Goal: Communication & Community: Answer question/provide support

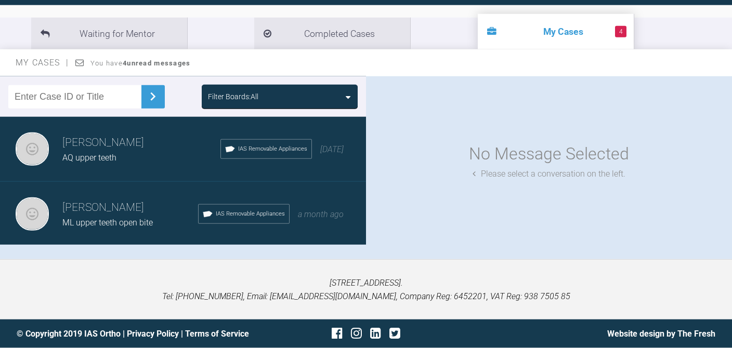
scroll to position [114, 0]
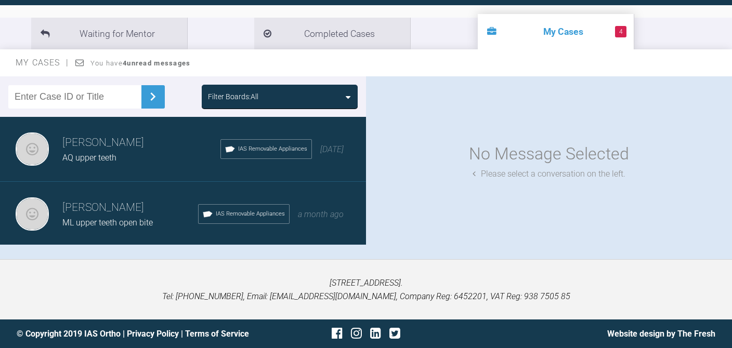
click at [477, 14] on li "4 My Cases" at bounding box center [555, 31] width 156 height 35
click at [477, 35] on li "4 My Cases" at bounding box center [555, 31] width 156 height 35
click at [477, 31] on li "4 My Cases" at bounding box center [555, 31] width 156 height 35
click at [493, 29] on li "4 My Cases" at bounding box center [555, 31] width 156 height 35
click at [615, 30] on span "4" at bounding box center [620, 31] width 11 height 11
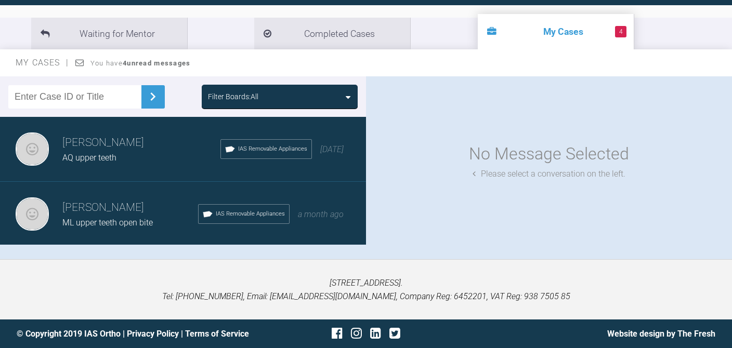
click at [615, 28] on span "4" at bounding box center [620, 31] width 11 height 11
click at [136, 151] on div "AQ upper teeth" at bounding box center [141, 158] width 158 height 14
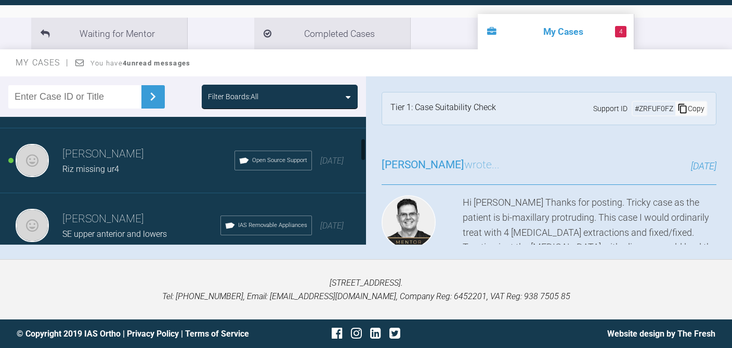
scroll to position [149, 0]
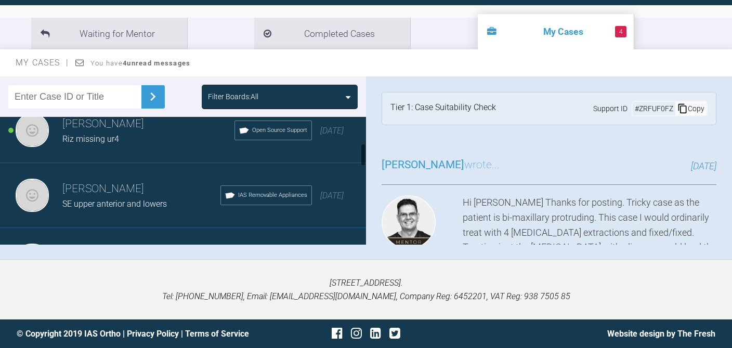
click at [141, 199] on span "SE upper anterior and lowers" at bounding box center [114, 204] width 104 height 10
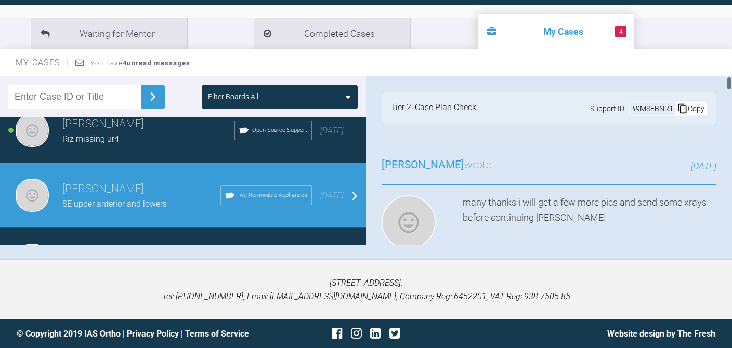
click at [366, 142] on div "[PERSON_NAME] wrote... [DATE] many thanks i will get a few more pics and send s…" at bounding box center [549, 235] width 366 height 188
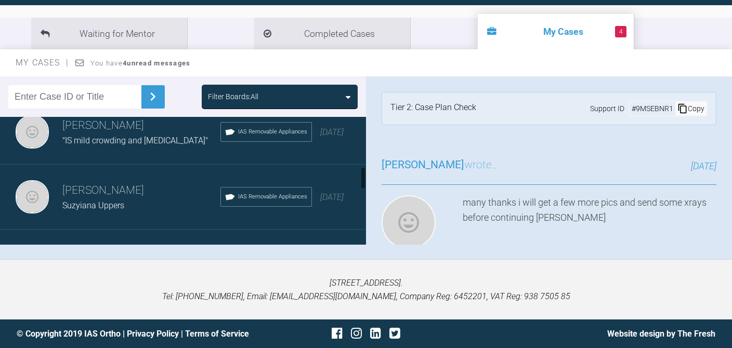
scroll to position [286, 0]
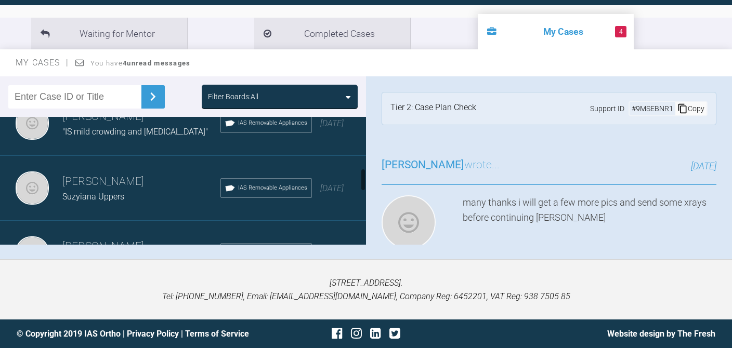
drag, startPoint x: 362, startPoint y: 145, endPoint x: 365, endPoint y: 169, distance: 24.6
click at [365, 169] on div at bounding box center [363, 179] width 4 height 23
click at [115, 192] on span "Suzyiana Uppers" at bounding box center [93, 197] width 62 height 10
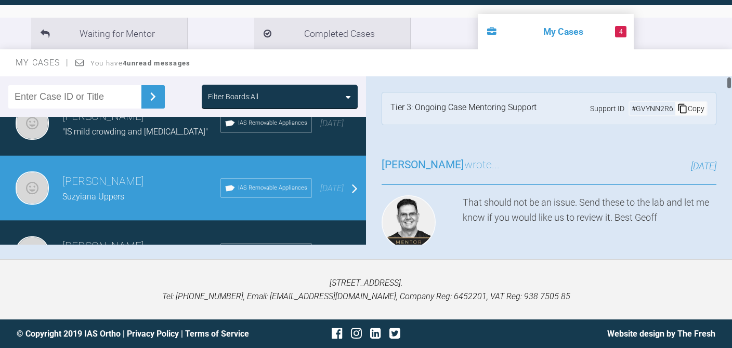
click at [464, 158] on h3 "[PERSON_NAME] wrote..." at bounding box center [440, 165] width 118 height 18
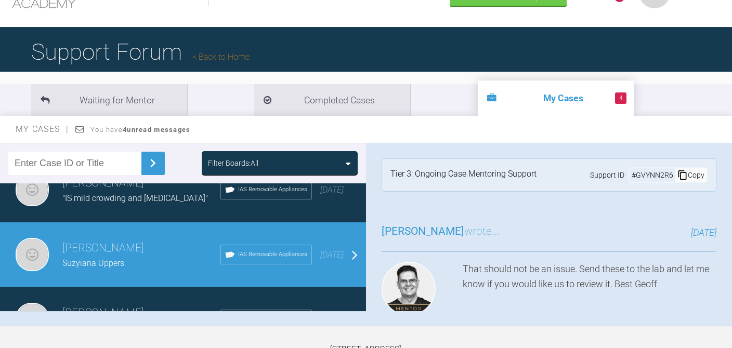
scroll to position [48, 0]
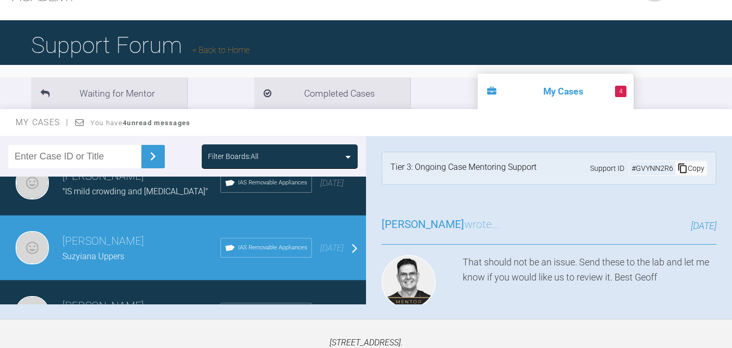
click at [48, 238] on div "[PERSON_NAME] Uppers IAS Removable Appliances [DATE]" at bounding box center [183, 248] width 366 height 65
click at [353, 242] on div "[PERSON_NAME] Uppers IAS Removable Appliances [DATE]" at bounding box center [183, 248] width 366 height 65
click at [277, 257] on div "[PERSON_NAME] Uppers IAS Removable Appliances [DATE]" at bounding box center [183, 248] width 366 height 65
click at [355, 238] on div "[PERSON_NAME] Uppers IAS Removable Appliances [DATE]" at bounding box center [183, 248] width 366 height 65
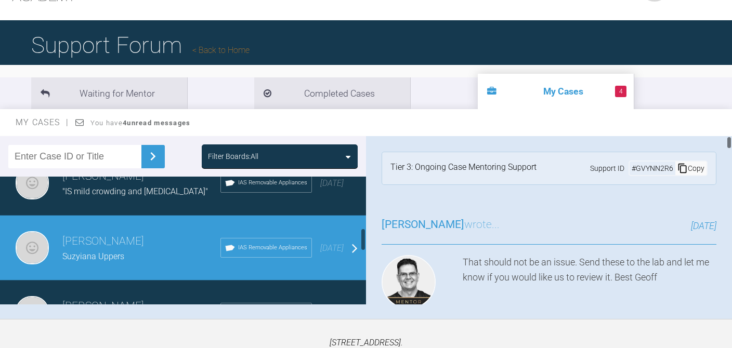
click at [431, 222] on span "[PERSON_NAME]" at bounding box center [422, 224] width 83 height 12
click at [370, 242] on div "[PERSON_NAME] wrote... [DATE] That should not be an issue. Send these to the la…" at bounding box center [549, 295] width 366 height 188
click at [314, 237] on div "[PERSON_NAME] Uppers IAS Removable Appliances [DATE]" at bounding box center [183, 248] width 366 height 65
click at [247, 251] on div "IAS Removable Appliances" at bounding box center [265, 248] width 91 height 20
drag, startPoint x: 247, startPoint y: 251, endPoint x: 111, endPoint y: 253, distance: 136.7
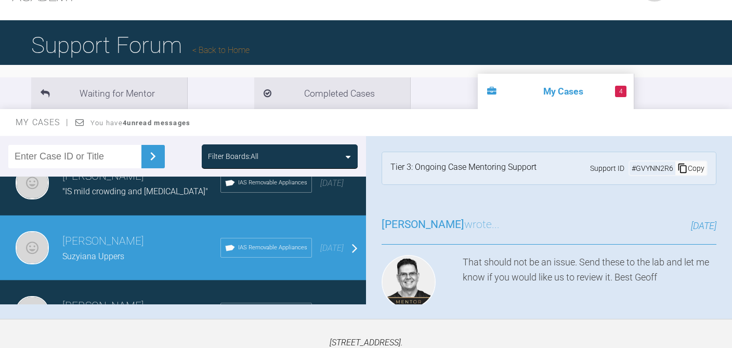
click at [115, 253] on div "[PERSON_NAME] Uppers IAS Removable Appliances [DATE]" at bounding box center [183, 248] width 366 height 65
click at [36, 240] on img at bounding box center [32, 247] width 33 height 33
click at [76, 245] on h3 "[PERSON_NAME]" at bounding box center [141, 242] width 158 height 18
click at [477, 94] on li "4 My Cases" at bounding box center [555, 91] width 156 height 35
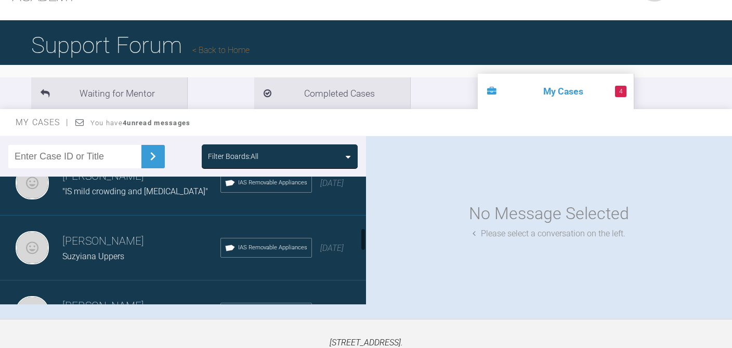
click at [221, 256] on div "[PERSON_NAME] Uppers IAS Removable Appliances [DATE]" at bounding box center [183, 248] width 366 height 65
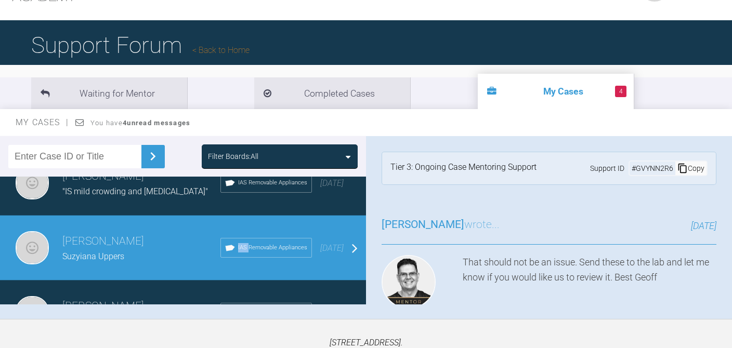
click at [221, 256] on div "[PERSON_NAME] Uppers IAS Removable Appliances [DATE]" at bounding box center [183, 248] width 366 height 65
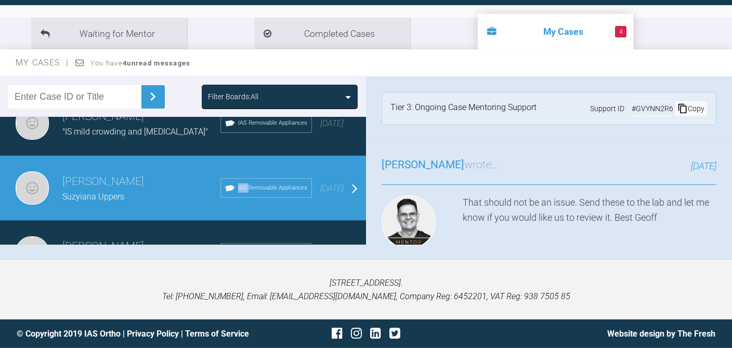
scroll to position [0, 0]
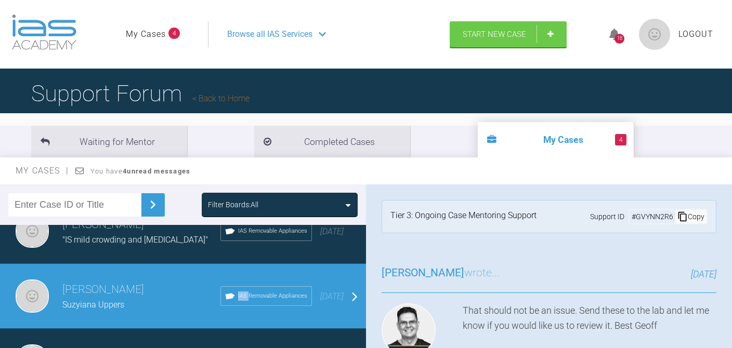
click at [163, 36] on link "My Cases" at bounding box center [146, 35] width 40 height 14
click at [175, 31] on span "4" at bounding box center [173, 33] width 11 height 11
click at [141, 34] on link "My Cases" at bounding box center [146, 35] width 40 height 14
click at [43, 44] on img at bounding box center [44, 32] width 64 height 35
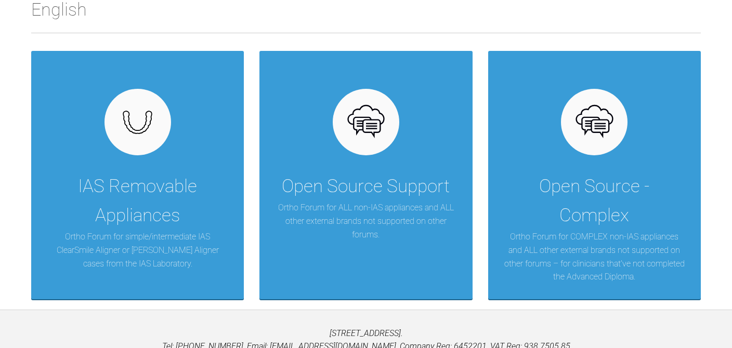
scroll to position [203, 0]
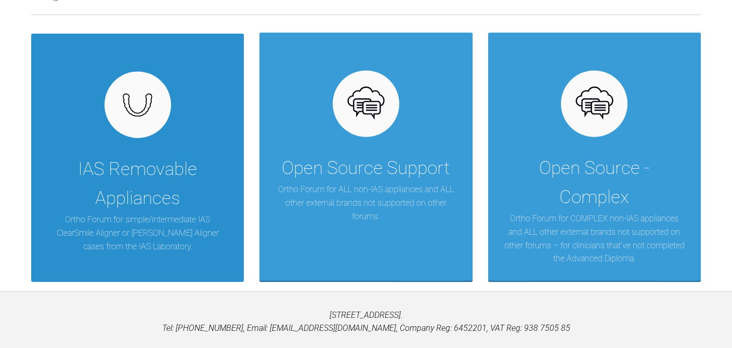
click at [185, 180] on div "IAS Removable Appliances" at bounding box center [137, 184] width 181 height 58
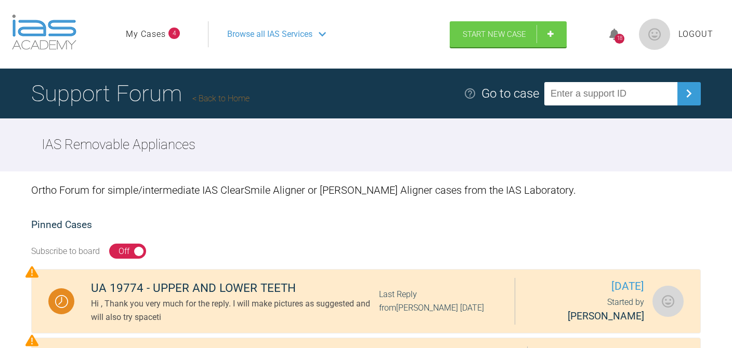
click at [605, 89] on input "text" at bounding box center [610, 93] width 133 height 23
click at [537, 95] on div "Go to case" at bounding box center [510, 94] width 58 height 20
click at [150, 36] on link "My Cases" at bounding box center [146, 35] width 40 height 14
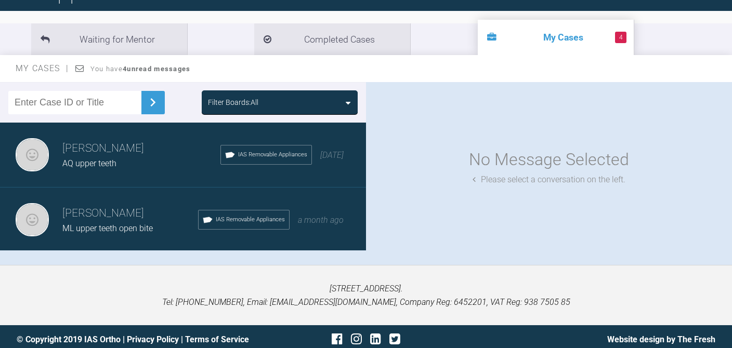
scroll to position [114, 0]
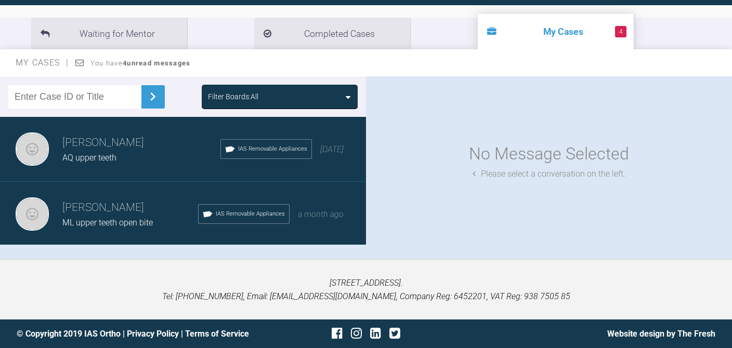
click at [187, 153] on div "AQ upper teeth" at bounding box center [141, 158] width 158 height 14
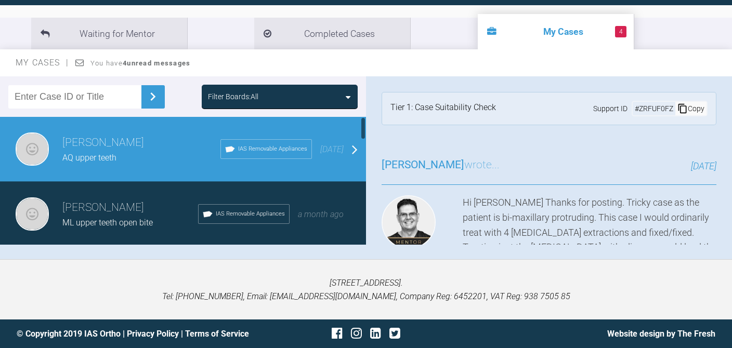
scroll to position [30, 0]
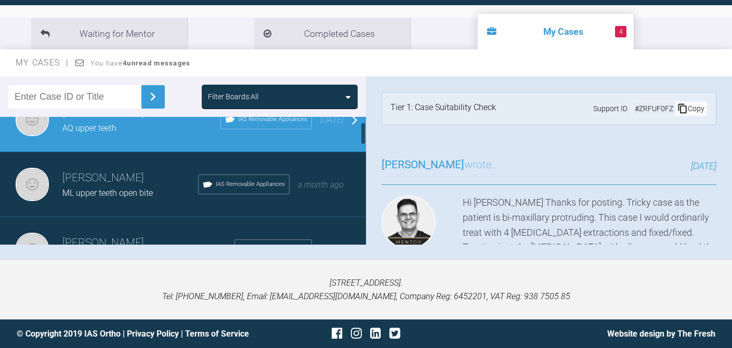
click at [187, 153] on div "Alistair lim ML upper teeth open bite IAS Removable Appliances a month ago" at bounding box center [183, 184] width 366 height 65
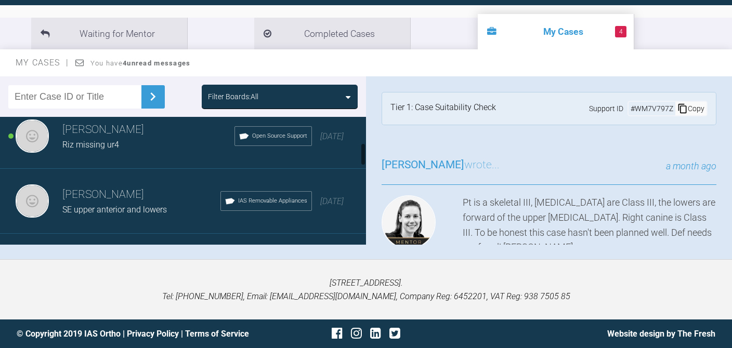
scroll to position [149, 0]
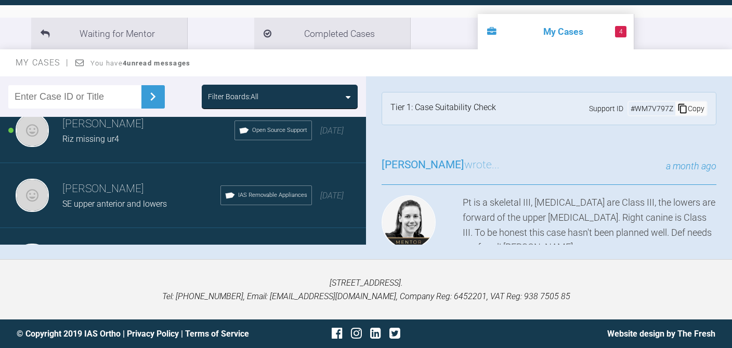
click at [245, 191] on span "IAS Removable Appliances" at bounding box center [272, 195] width 69 height 9
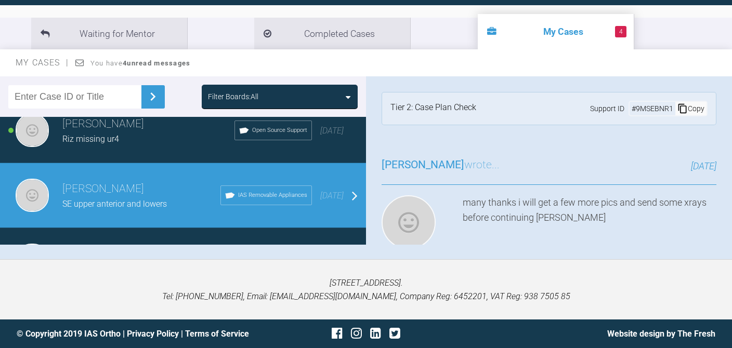
click at [245, 191] on span "IAS Removable Appliances" at bounding box center [272, 195] width 69 height 9
click at [458, 156] on h3 "Alistair lim wrote..." at bounding box center [440, 165] width 118 height 18
click at [456, 156] on h3 "Alistair lim wrote..." at bounding box center [440, 165] width 118 height 18
click at [352, 184] on div "Alistair lim SE upper anterior and lowers IAS Removable Appliances 4 months ago" at bounding box center [183, 195] width 366 height 65
click at [354, 187] on div "Alistair lim SE upper anterior and lowers IAS Removable Appliances 4 months ago" at bounding box center [183, 195] width 366 height 65
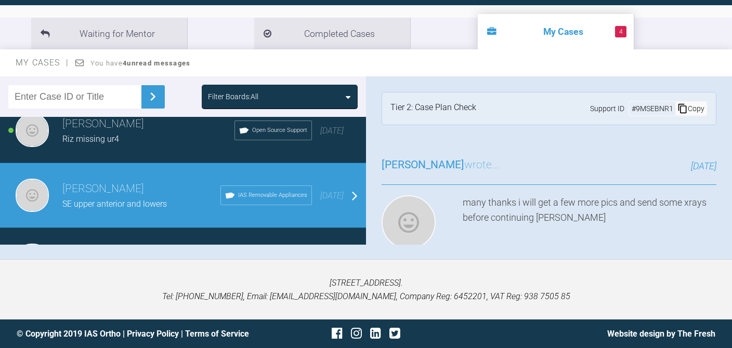
click at [238, 191] on span "IAS Removable Appliances" at bounding box center [272, 195] width 69 height 9
click at [163, 199] on span "SE upper anterior and lowers" at bounding box center [114, 204] width 104 height 10
click at [21, 192] on img at bounding box center [32, 195] width 33 height 33
click at [179, 197] on div "SE upper anterior and lowers" at bounding box center [141, 204] width 158 height 14
click at [353, 98] on div "Filter Boards: All" at bounding box center [280, 97] width 156 height 24
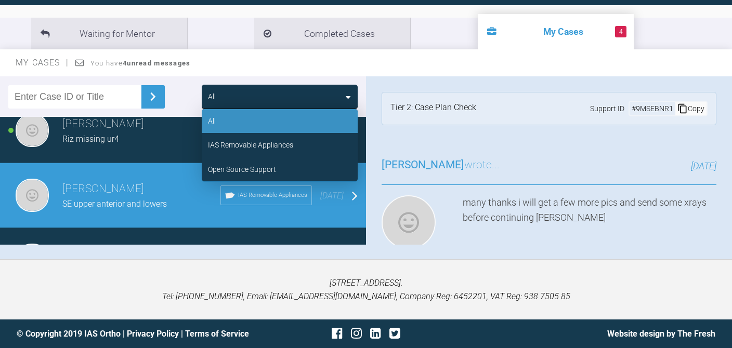
click at [353, 98] on div "All All IAS Removable Appliances Open Source Support" at bounding box center [280, 97] width 156 height 24
click at [78, 180] on h3 "[PERSON_NAME]" at bounding box center [141, 189] width 158 height 18
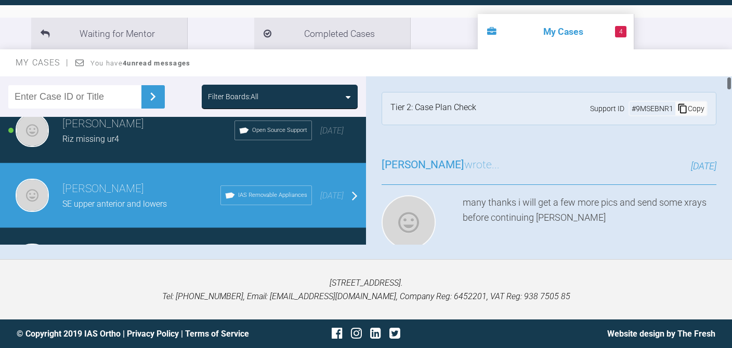
click at [641, 103] on div "# 9MSEBNR1" at bounding box center [652, 108] width 46 height 11
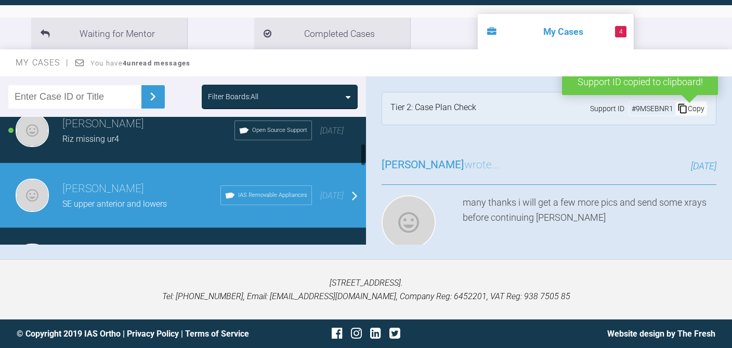
click at [93, 89] on input "text" at bounding box center [74, 96] width 133 height 23
paste input "9MSEBNR1"
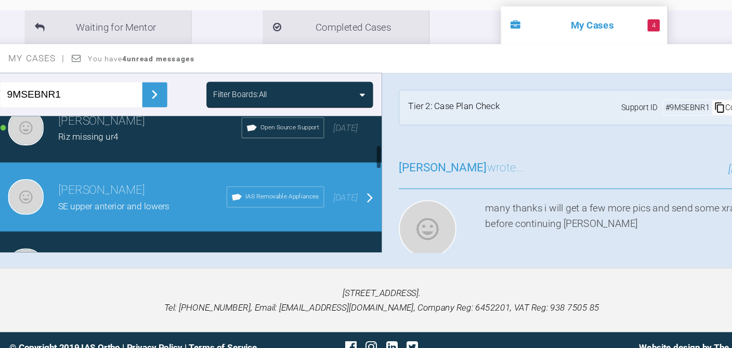
scroll to position [114, 0]
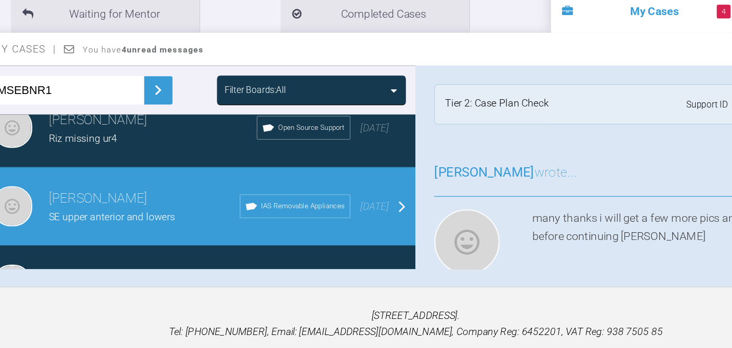
type input "9MSEBNR1"
click at [145, 90] on img at bounding box center [152, 96] width 17 height 17
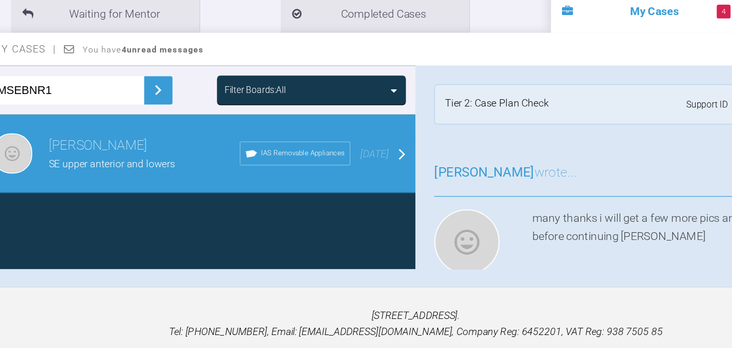
click at [160, 125] on div "Alistair lim SE upper anterior and lowers IAS Removable Appliances 4 months ago" at bounding box center [183, 149] width 366 height 65
click at [350, 139] on div "Alistair lim SE upper anterior and lowers IAS Removable Appliances 4 months ago" at bounding box center [183, 149] width 366 height 65
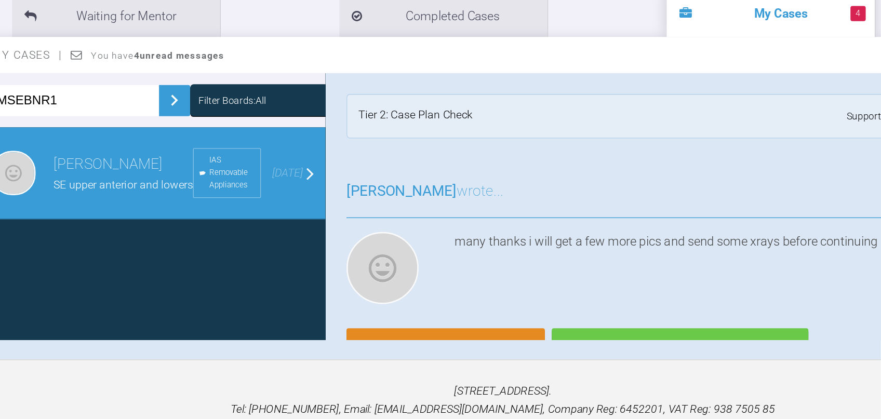
scroll to position [108, 0]
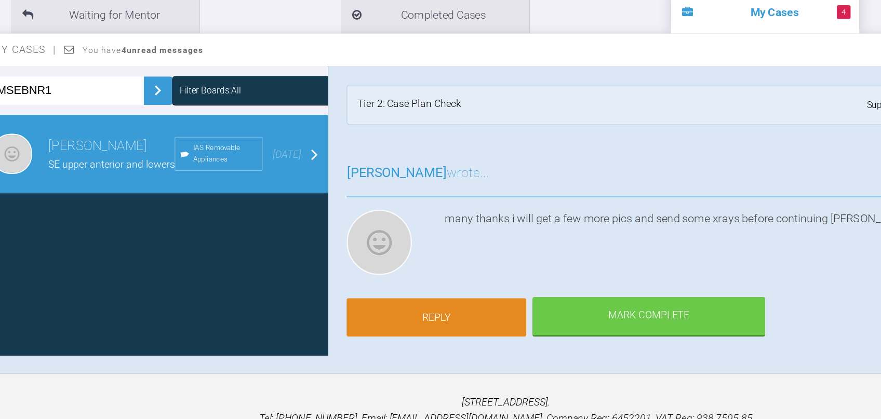
click at [389, 278] on link "Reply" at bounding box center [383, 285] width 149 height 32
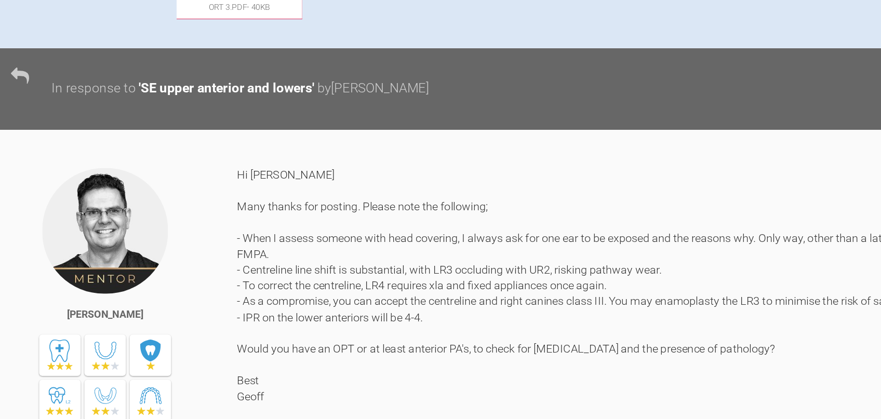
scroll to position [254, 0]
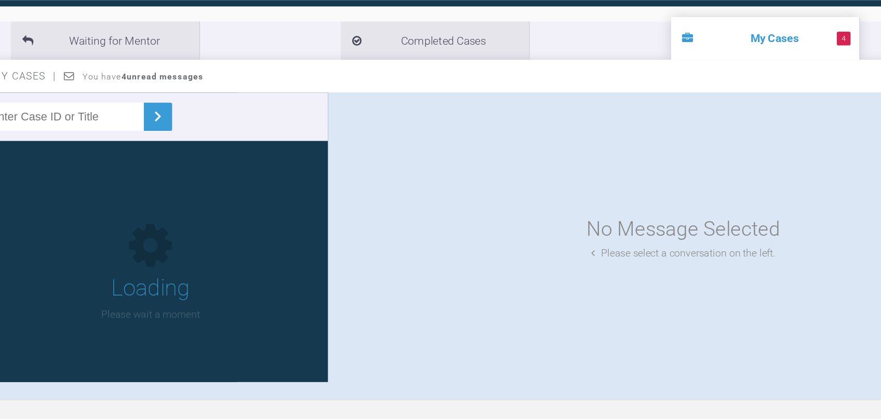
scroll to position [108, 0]
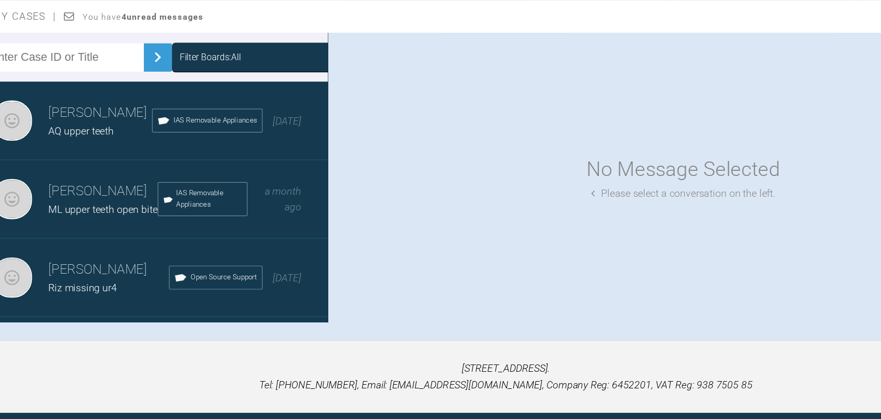
click at [92, 145] on h3 "[PERSON_NAME]" at bounding box center [105, 144] width 86 height 18
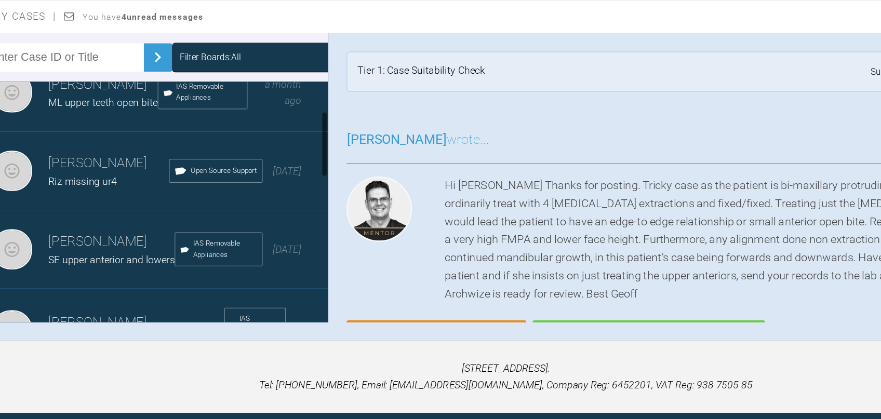
scroll to position [90, 0]
click at [88, 248] on h3 "[PERSON_NAME]" at bounding box center [114, 248] width 104 height 18
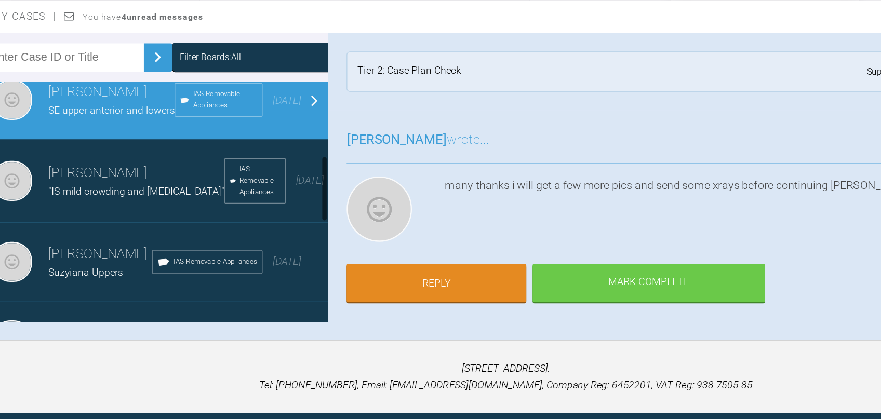
scroll to position [242, 0]
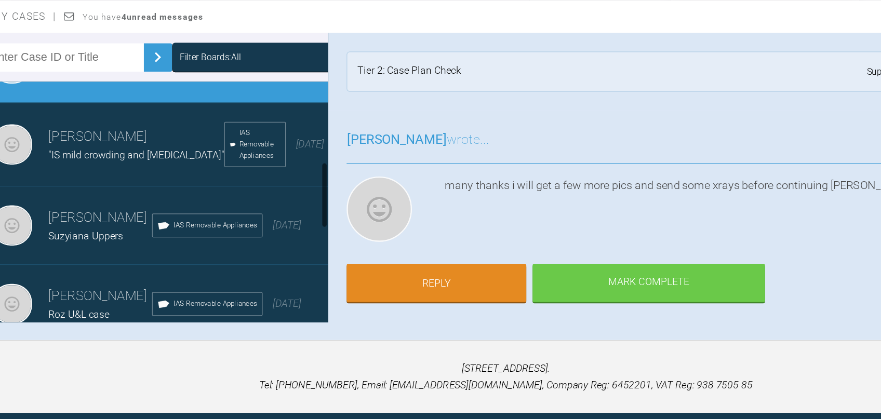
click at [97, 239] on h3 "[PERSON_NAME]" at bounding box center [105, 230] width 86 height 18
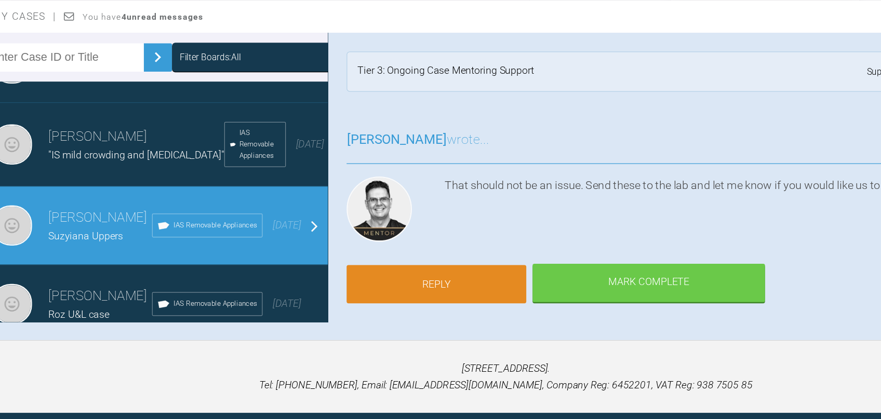
click at [356, 283] on link "Reply" at bounding box center [383, 285] width 149 height 32
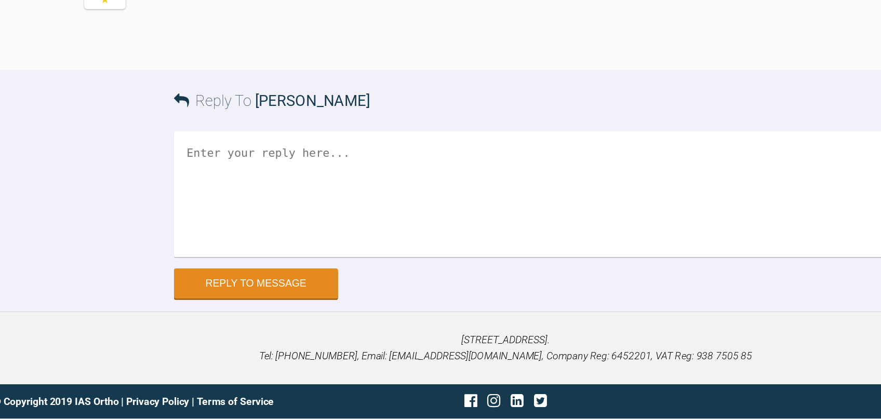
scroll to position [2511, 0]
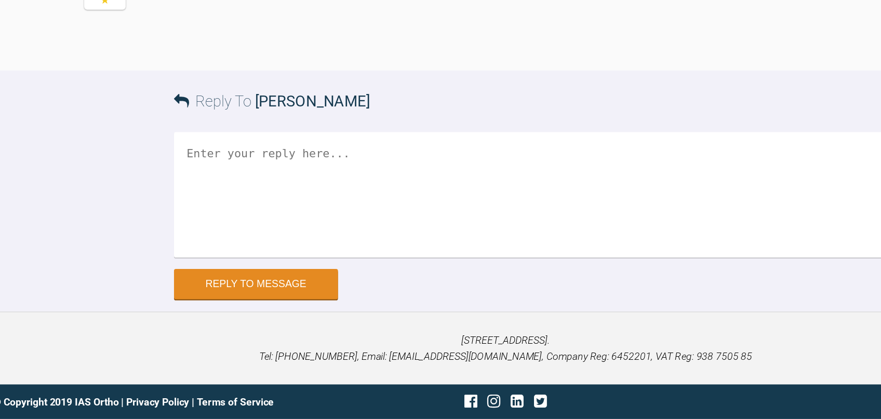
click at [204, 197] on textarea at bounding box center [508, 234] width 684 height 104
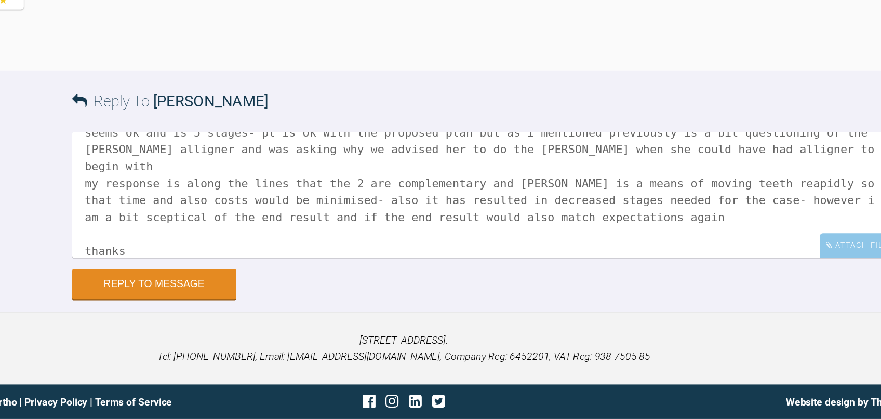
scroll to position [59, 0]
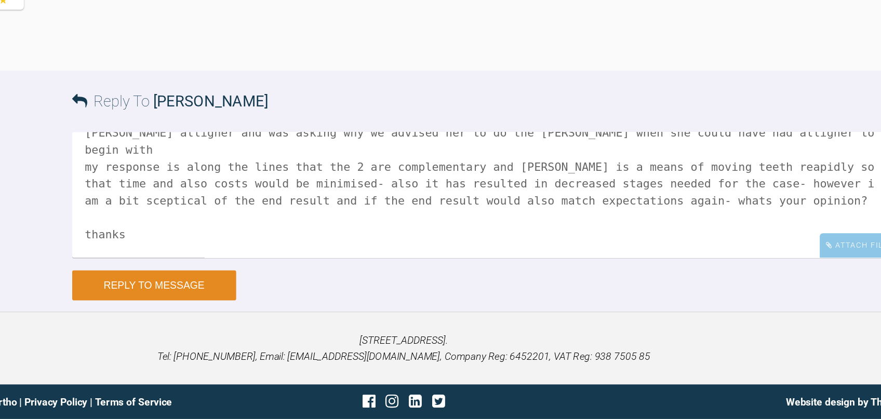
type textarea "Hi i recieved the planning for this seems ok and is 5 stages- pt is ok with the…"
click at [196, 308] on button "Reply to Message" at bounding box center [234, 308] width 136 height 25
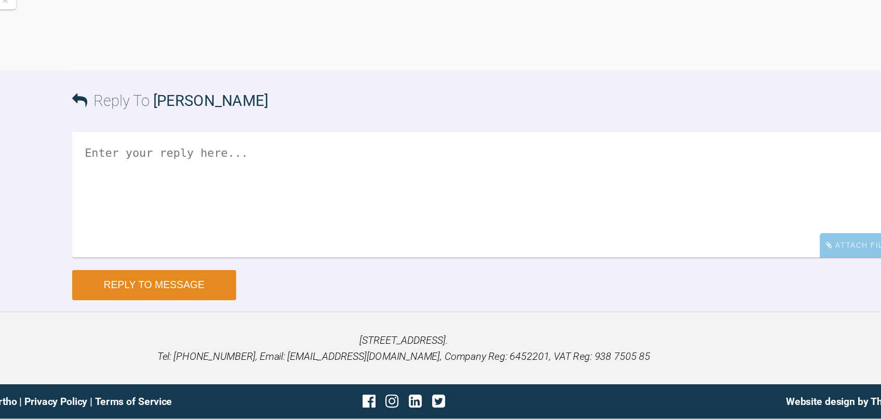
scroll to position [2713, 0]
